Goal: Book appointment/travel/reservation

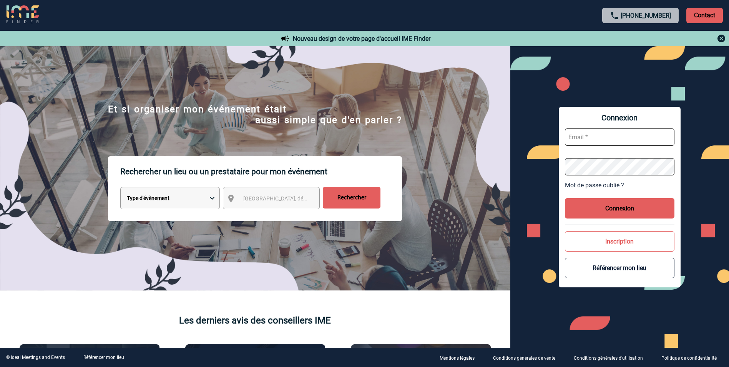
click at [206, 201] on select "Type d'évènement Séminaire avec nuitée Réunion Repas de groupe Team Building & …" at bounding box center [170, 198] width 100 height 22
select select "3"
click at [120, 188] on select "Type d'évènement Séminaire avec nuitée Réunion Repas de groupe Team Building & …" at bounding box center [170, 198] width 100 height 22
click at [261, 201] on span "[GEOGRAPHIC_DATA], département, région..." at bounding box center [296, 198] width 107 height 6
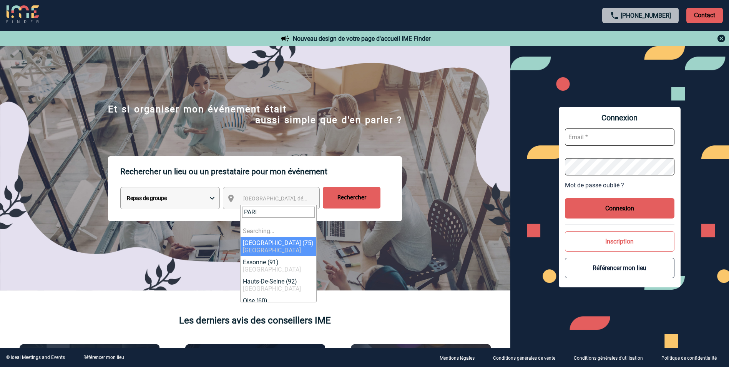
type input "[GEOGRAPHIC_DATA]"
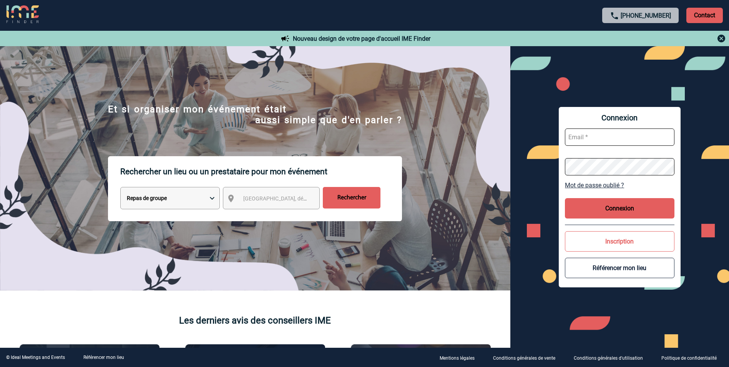
click at [359, 201] on input "Rechercher" at bounding box center [352, 198] width 58 height 22
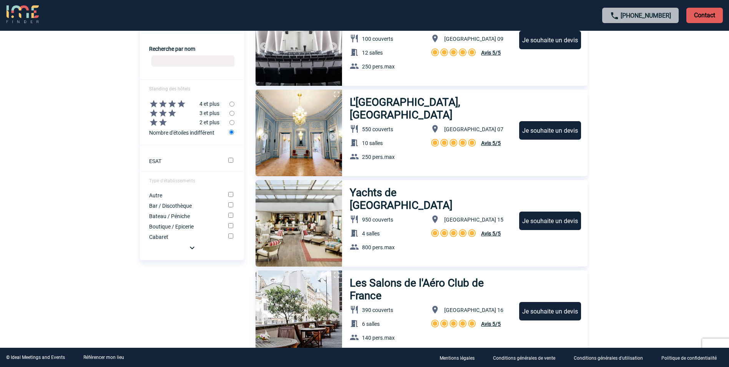
scroll to position [308, 0]
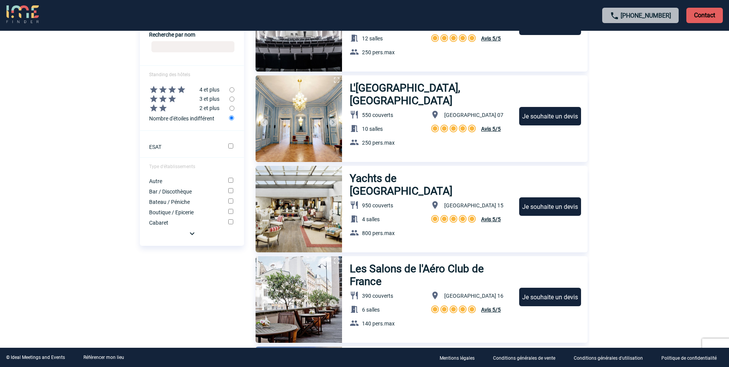
click at [191, 236] on img at bounding box center [192, 233] width 9 height 9
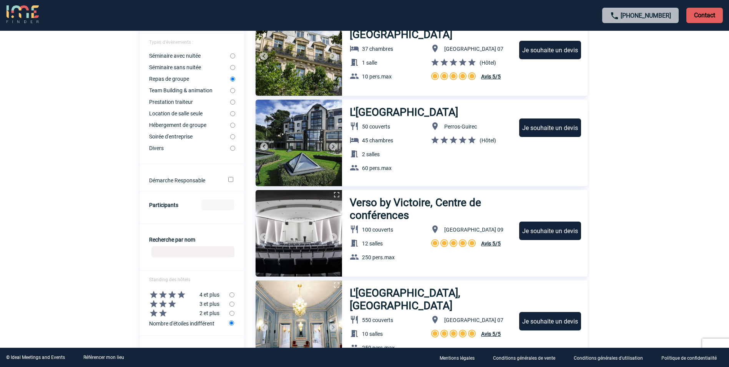
scroll to position [115, 0]
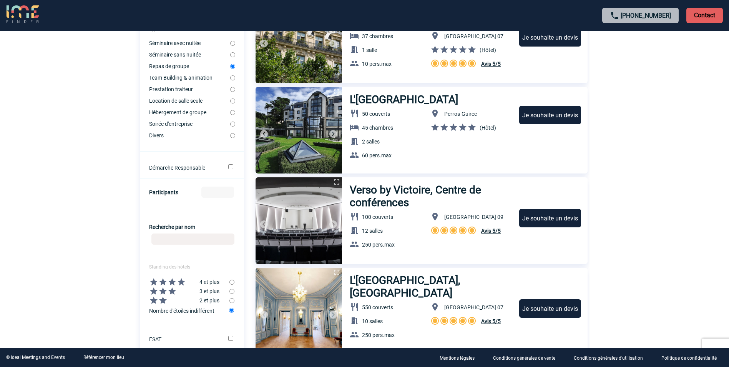
click at [209, 192] on input "Participants" at bounding box center [217, 191] width 33 height 11
type input "150"
click at [203, 213] on form "Localisation Ajouter une localisation Types d'évènements : Séminaire avec nuité…" at bounding box center [192, 361] width 104 height 759
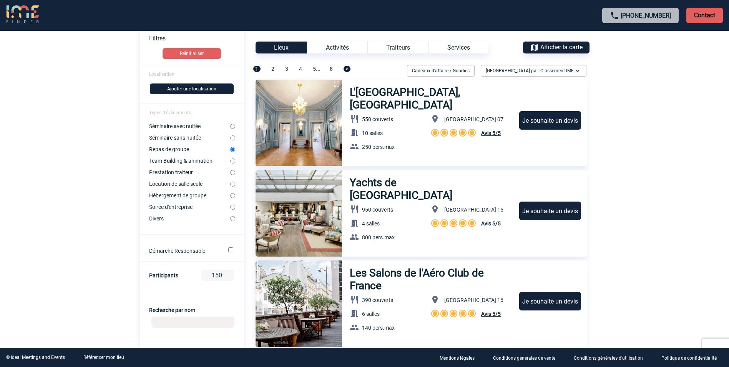
scroll to position [0, 0]
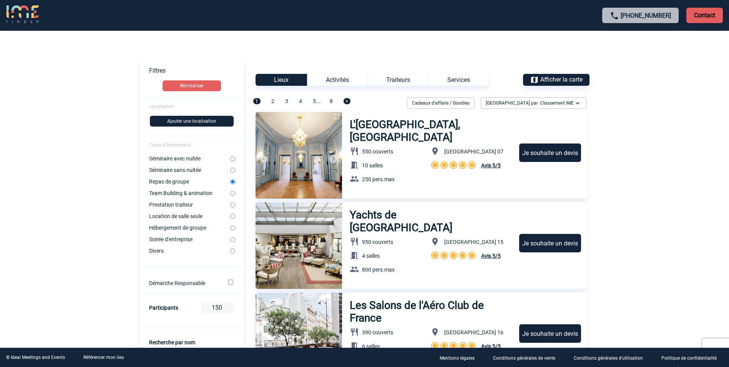
click at [281, 80] on div "Lieux" at bounding box center [282, 80] width 52 height 12
click at [173, 119] on button "Ajouter une localisation" at bounding box center [192, 121] width 84 height 11
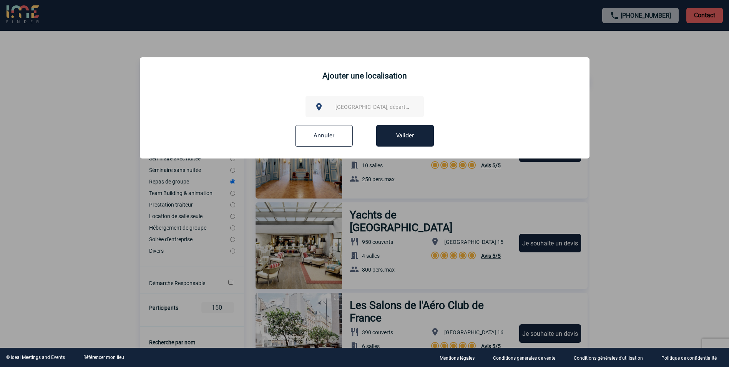
click at [343, 100] on div "[GEOGRAPHIC_DATA], département, région..." at bounding box center [365, 107] width 118 height 22
click at [341, 104] on span "[GEOGRAPHIC_DATA], département, région..." at bounding box center [389, 107] width 107 height 6
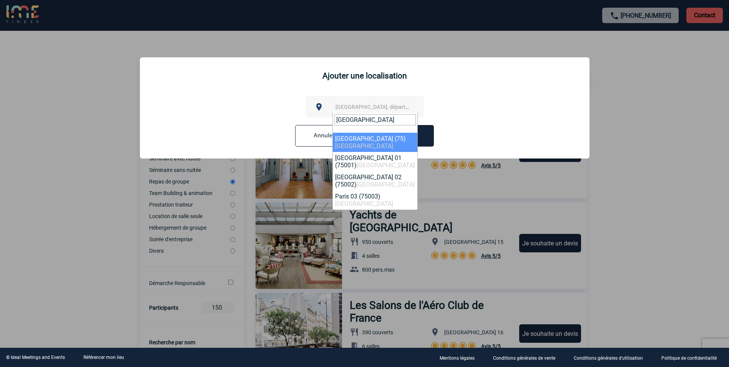
type input "[GEOGRAPHIC_DATA]"
select select "3"
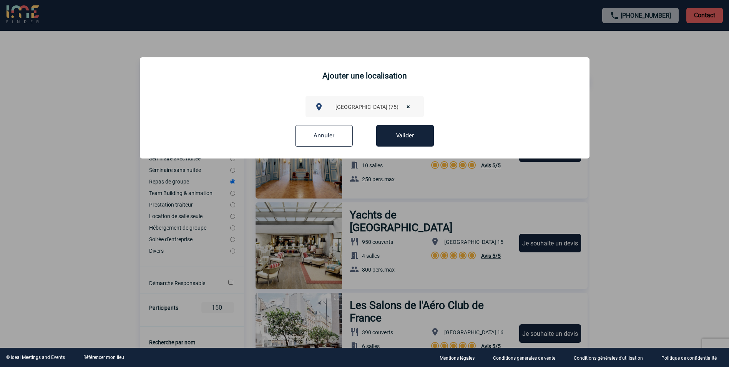
click at [412, 141] on button "Valider" at bounding box center [405, 136] width 58 height 22
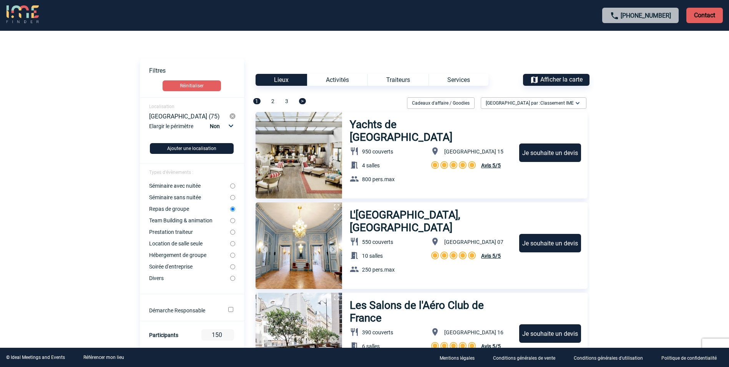
click at [409, 82] on div "Traiteurs" at bounding box center [397, 80] width 61 height 12
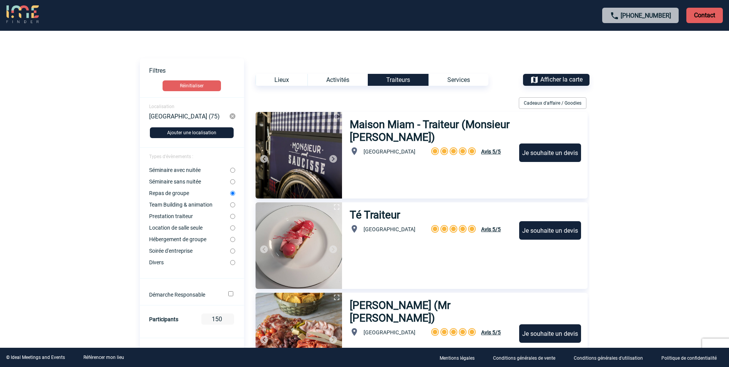
click at [289, 79] on div "Lieux" at bounding box center [282, 80] width 52 height 12
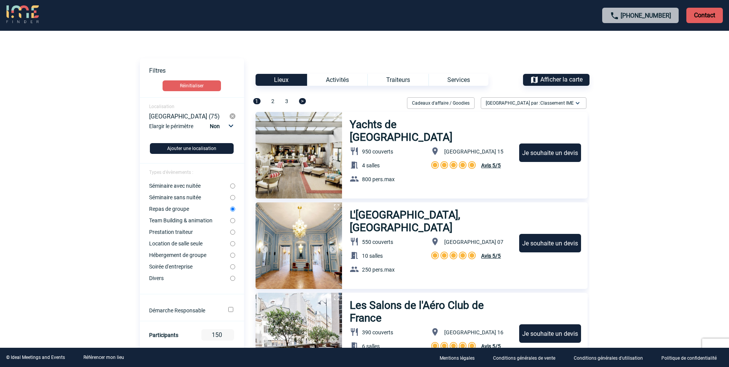
click at [230, 116] on img at bounding box center [232, 116] width 7 height 7
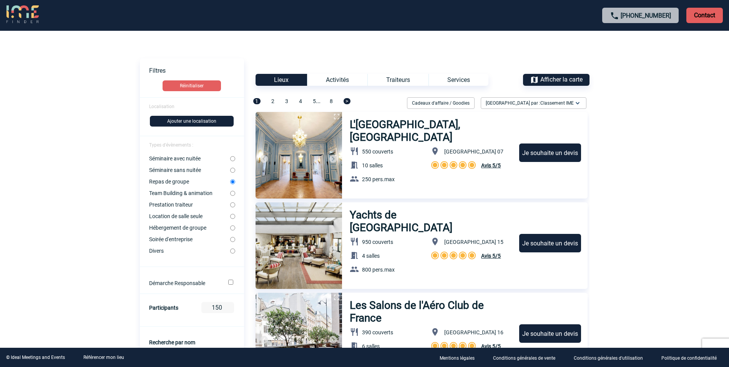
click at [179, 123] on button "Ajouter une localisation" at bounding box center [192, 121] width 84 height 11
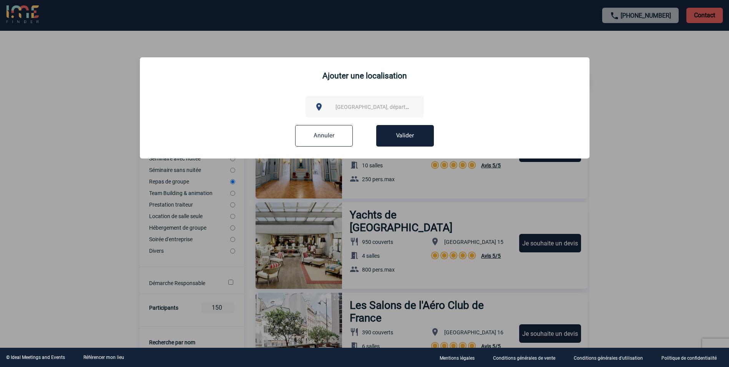
click at [347, 104] on span "[GEOGRAPHIC_DATA], département, région..." at bounding box center [389, 107] width 107 height 6
type input "[GEOGRAPHIC_DATA] 08"
select select "11"
click at [396, 137] on button "Valider" at bounding box center [405, 136] width 58 height 22
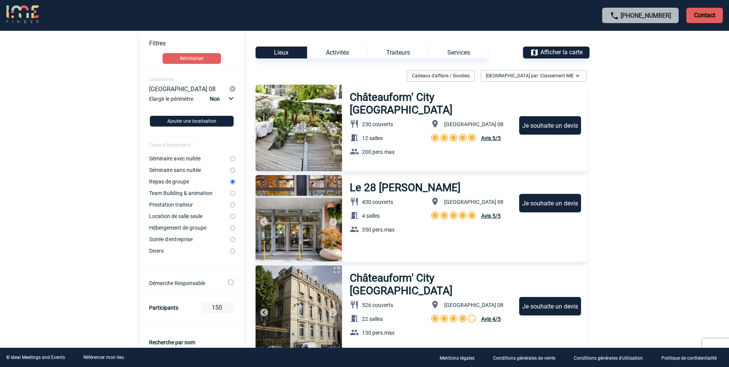
scroll to position [38, 0]
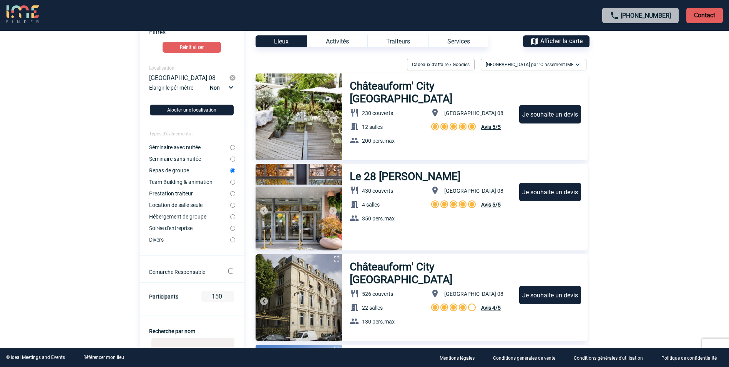
click at [231, 228] on input "Soirée d'entreprise" at bounding box center [232, 228] width 5 height 5
radio input "true"
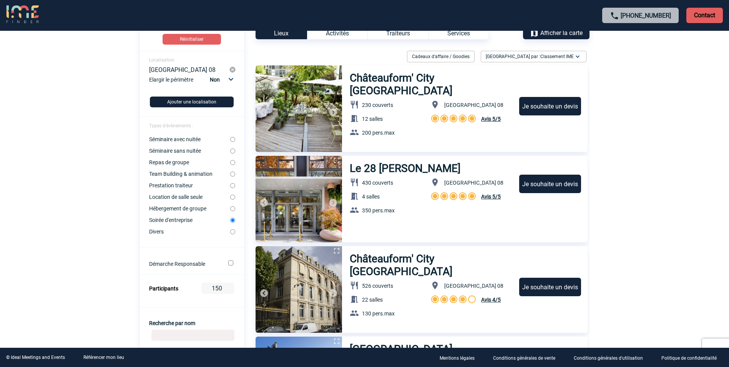
scroll to position [46, 0]
